Goal: Task Accomplishment & Management: Manage account settings

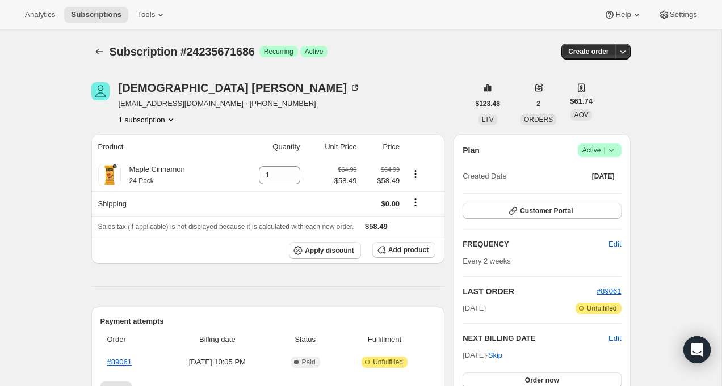
click at [617, 155] on span "Success Active |" at bounding box center [599, 151] width 44 height 14
click at [609, 189] on span "Cancel subscription" at bounding box center [596, 192] width 64 height 9
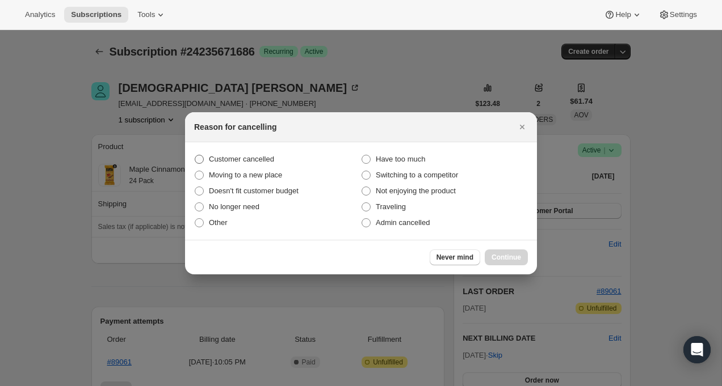
click at [256, 154] on span "Customer cancelled" at bounding box center [241, 159] width 65 height 11
click at [195, 155] on input "Customer cancelled" at bounding box center [195, 155] width 1 height 1
radio input "true"
click at [505, 256] on span "Continue" at bounding box center [505, 257] width 29 height 9
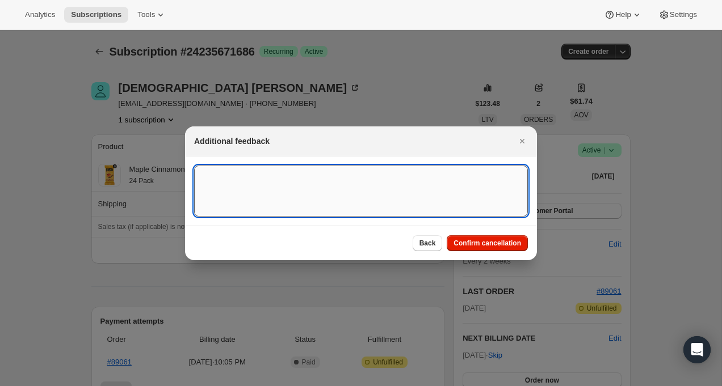
click at [425, 182] on textarea ":rbk:" at bounding box center [361, 191] width 334 height 51
type textarea "CX - Customer request"
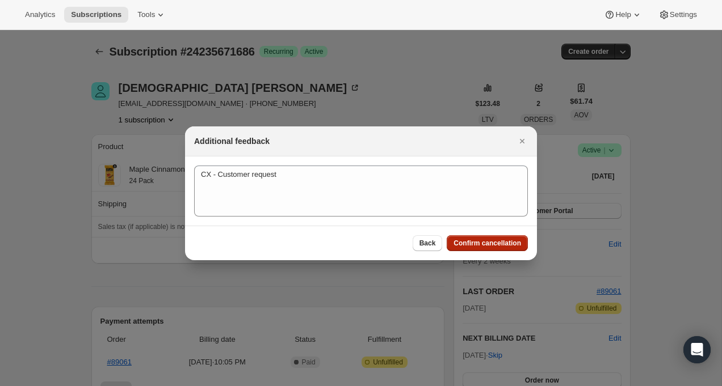
click at [517, 243] on span "Confirm cancellation" at bounding box center [487, 243] width 68 height 9
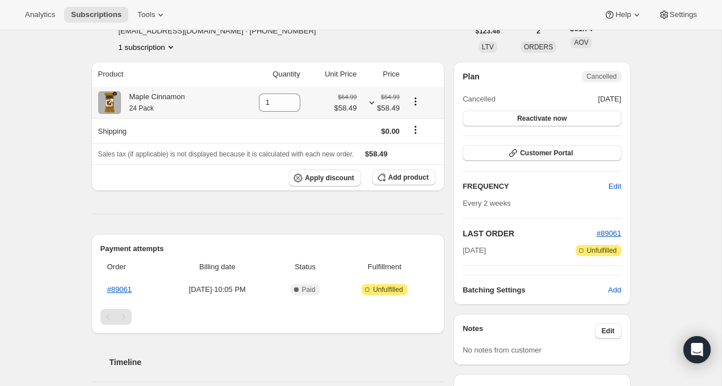
scroll to position [132, 0]
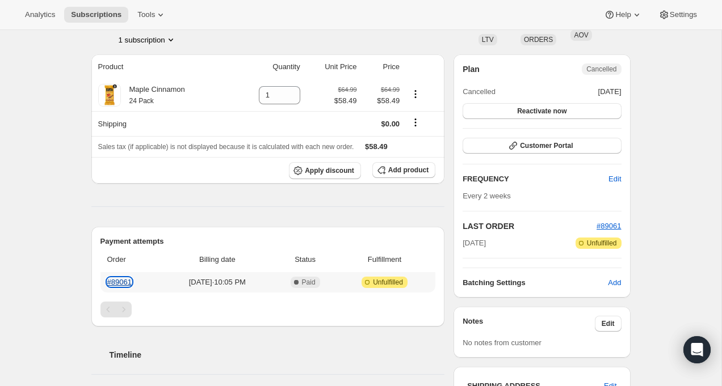
click at [132, 282] on link "#89061" at bounding box center [119, 282] width 24 height 9
